Goal: Information Seeking & Learning: Understand process/instructions

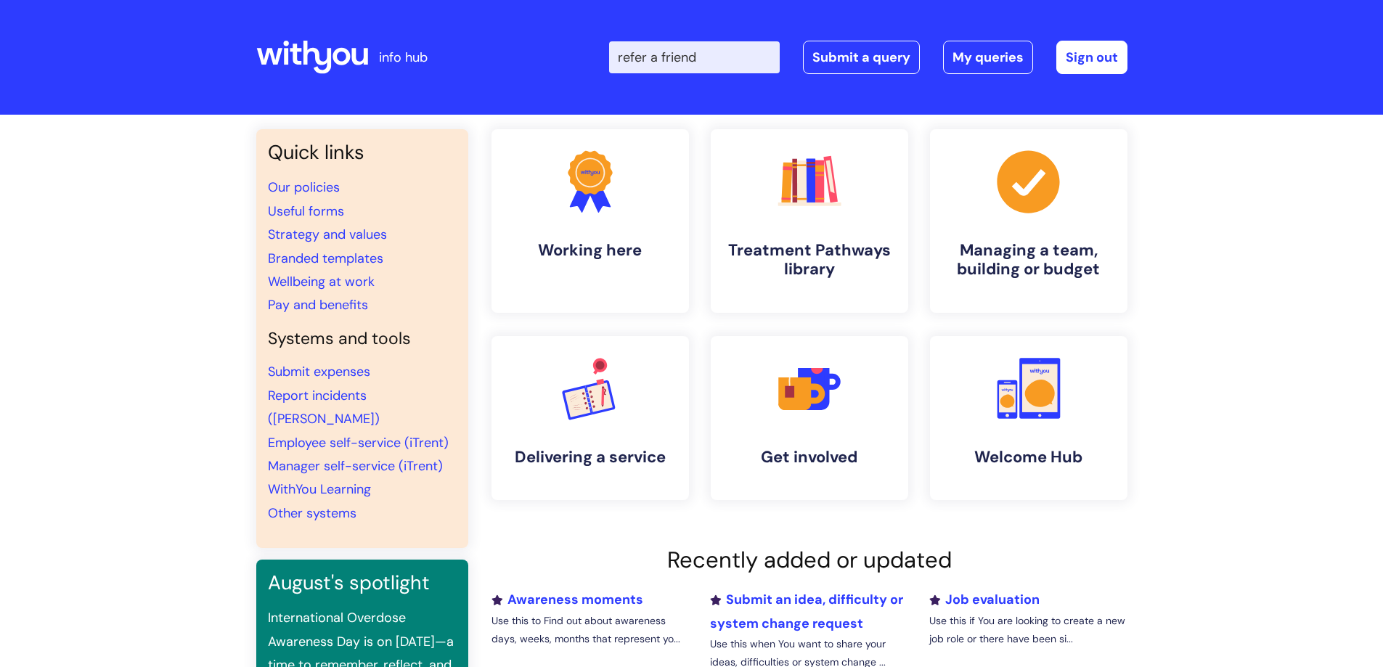
type input "refer a friend"
click button "Search" at bounding box center [0, 0] width 0 height 0
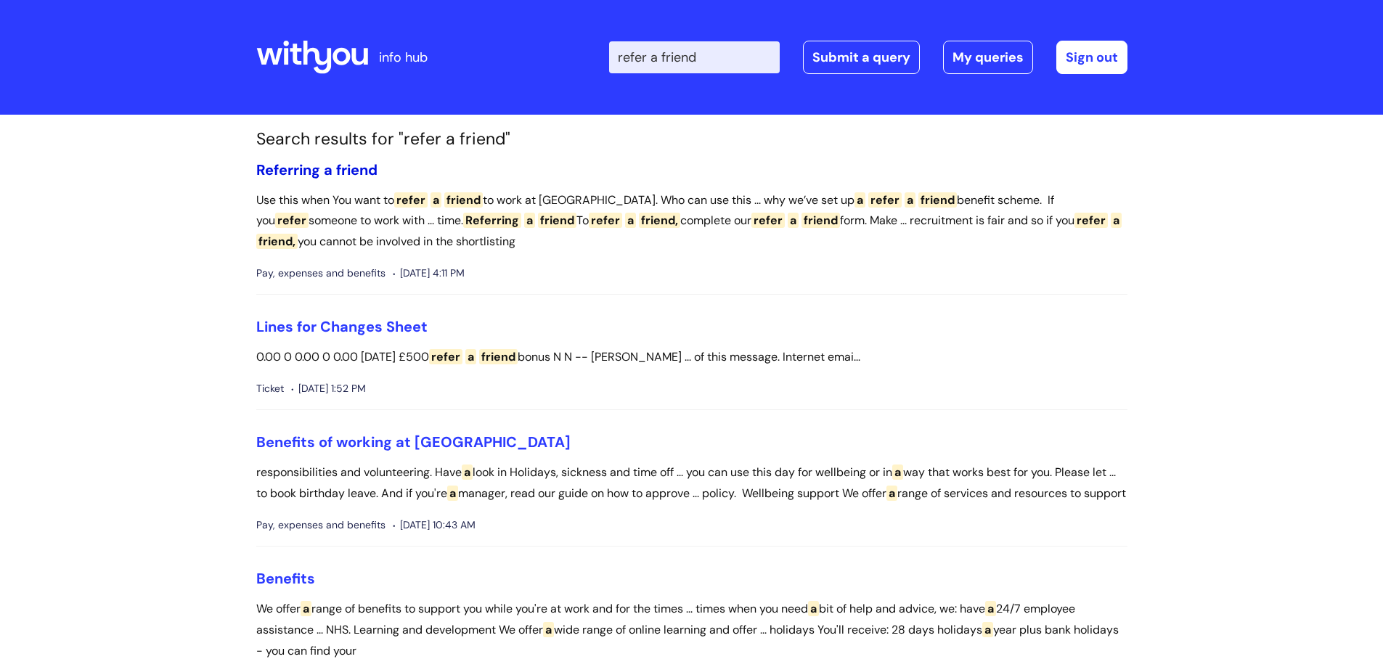
click at [320, 166] on span "Referring" at bounding box center [288, 169] width 64 height 19
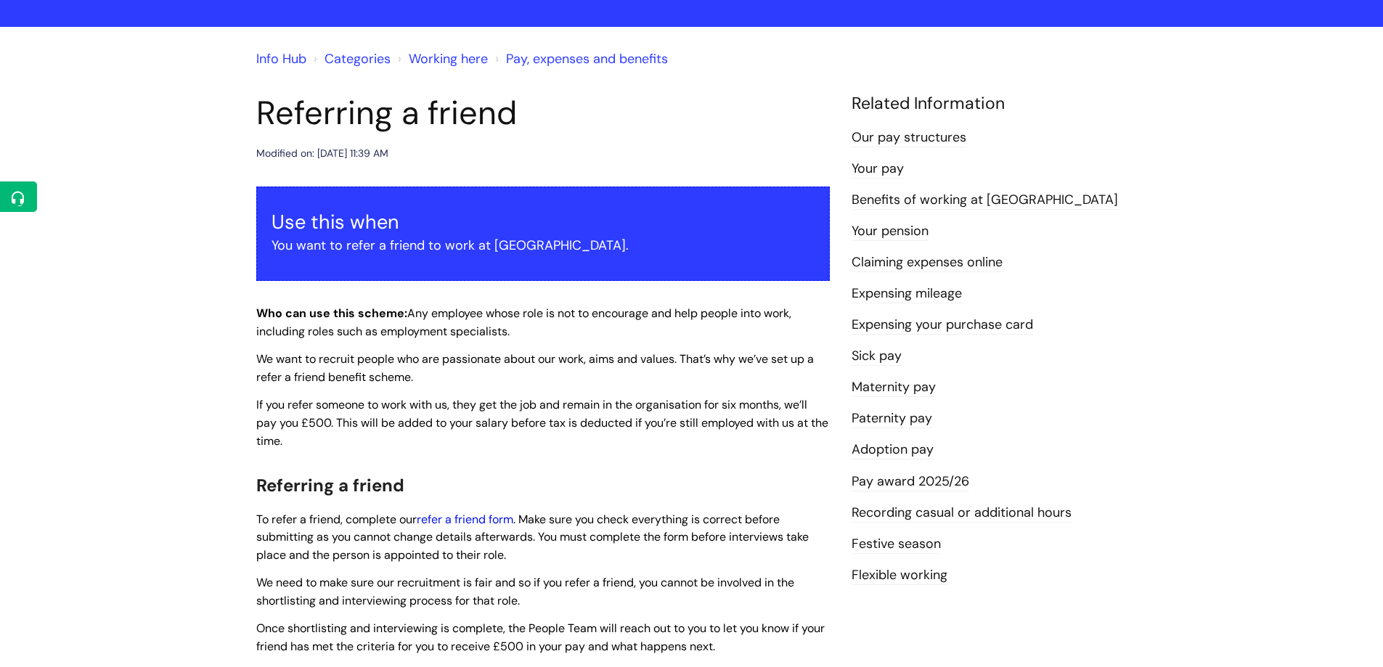
scroll to position [145, 0]
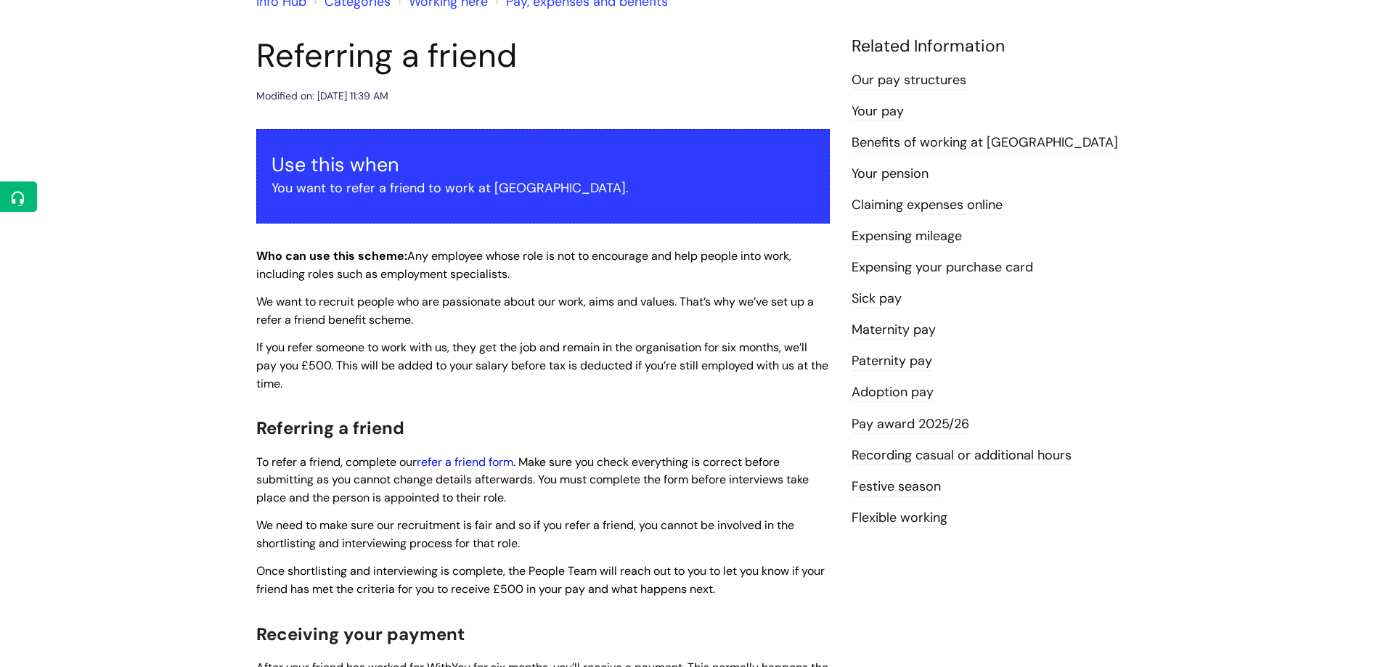
click at [457, 461] on link "refer a friend form" at bounding box center [465, 461] width 97 height 15
